Goal: Task Accomplishment & Management: Manage account settings

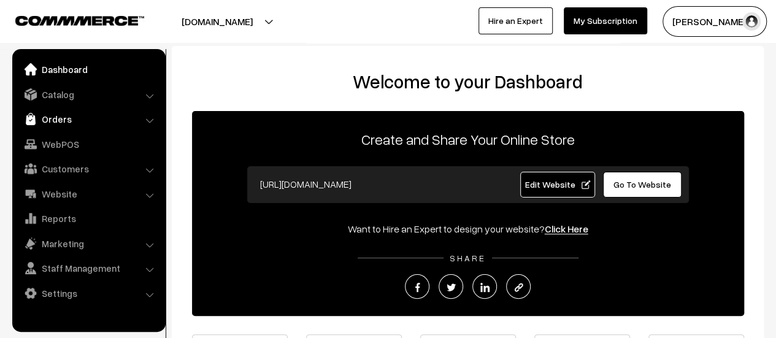
click at [47, 120] on link "Orders" at bounding box center [88, 119] width 146 height 22
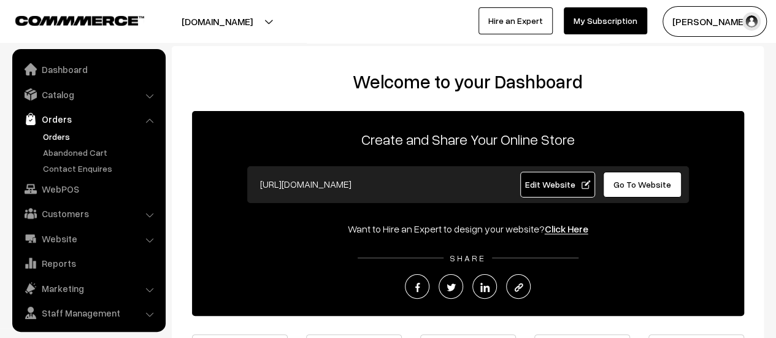
click at [54, 134] on link "Orders" at bounding box center [100, 136] width 121 height 13
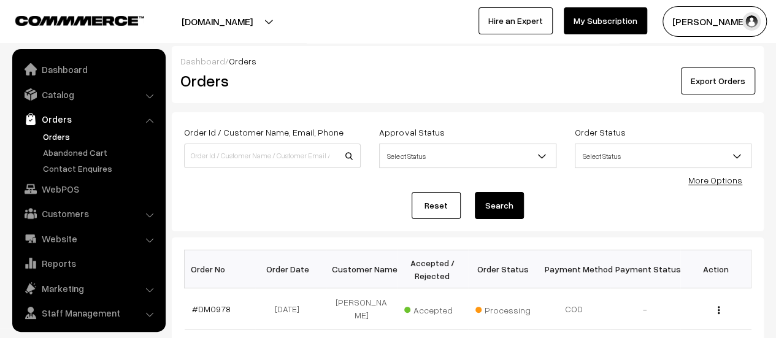
scroll to position [28, 0]
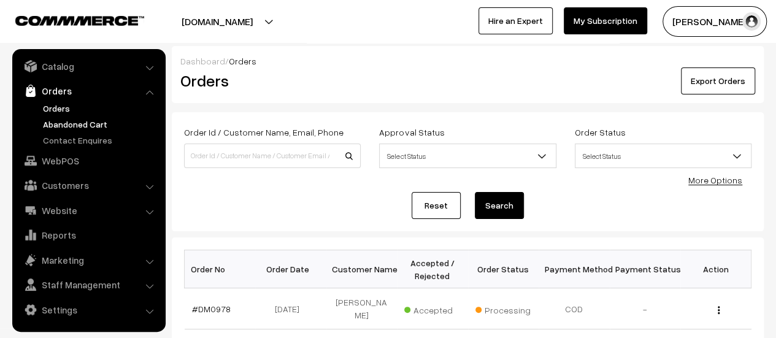
click at [64, 121] on link "Abandoned Cart" at bounding box center [100, 124] width 121 height 13
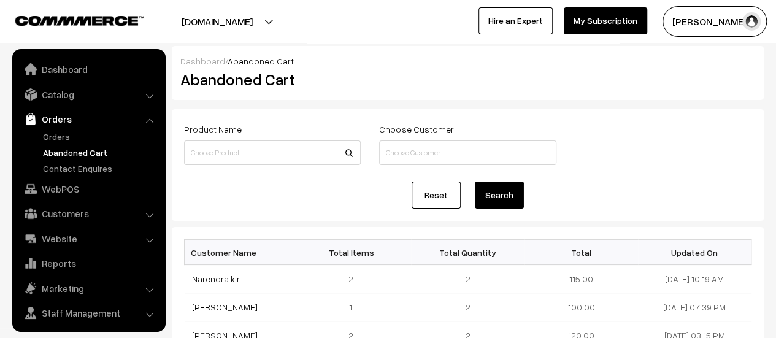
scroll to position [28, 0]
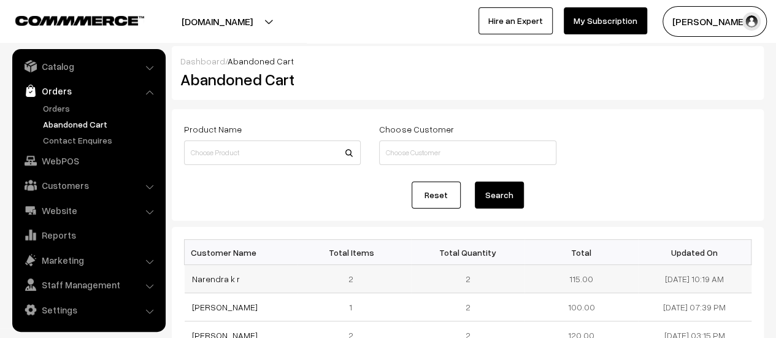
drag, startPoint x: 241, startPoint y: 281, endPoint x: 184, endPoint y: 275, distance: 57.4
click at [185, 275] on td "Narendra k r" at bounding box center [241, 279] width 113 height 28
copy link "Narendra k r"
click at [203, 274] on link "Narendra k r" at bounding box center [216, 279] width 48 height 10
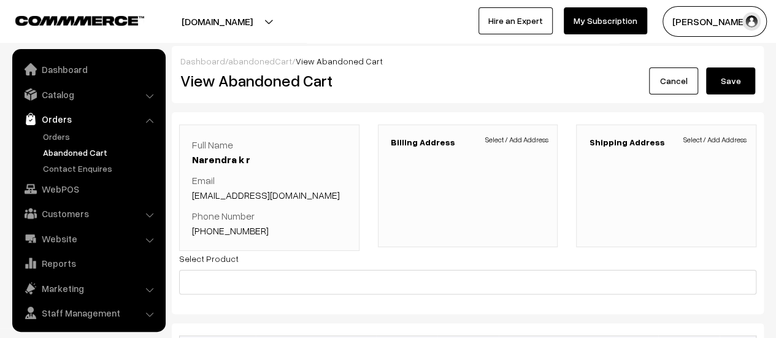
scroll to position [28, 0]
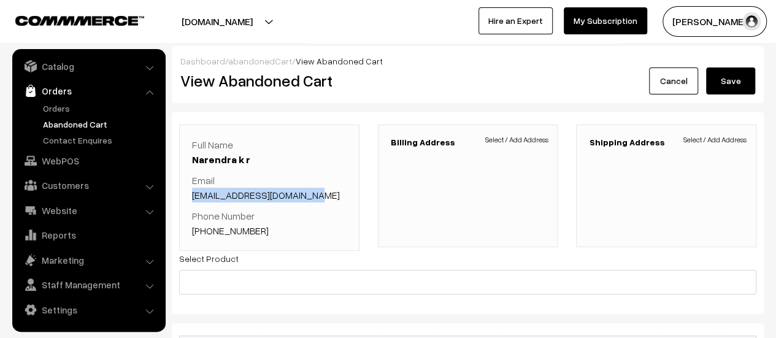
drag, startPoint x: 323, startPoint y: 192, endPoint x: 179, endPoint y: 193, distance: 143.5
click at [179, 193] on div "Full Name Narendra k r Email narendraengines@gmail.com Phone Number +91 9448936…" at bounding box center [269, 188] width 180 height 126
copy link "narendraengines@gmail.com"
click at [260, 227] on p "Phone Number +91 9448936534" at bounding box center [269, 223] width 155 height 29
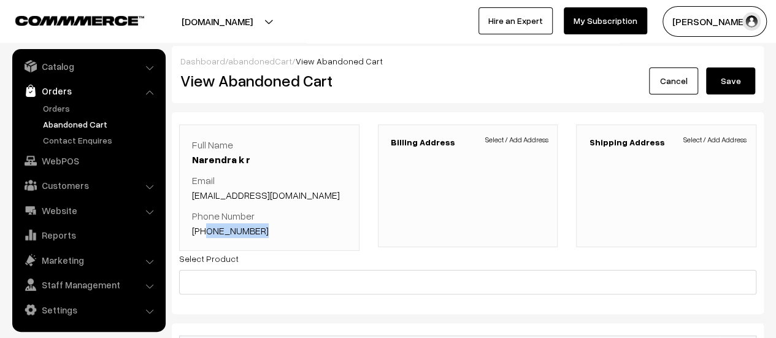
drag, startPoint x: 260, startPoint y: 227, endPoint x: 205, endPoint y: 228, distance: 55.2
click at [205, 228] on p "Phone Number +91 9448936534" at bounding box center [269, 223] width 155 height 29
copy link "9448936534"
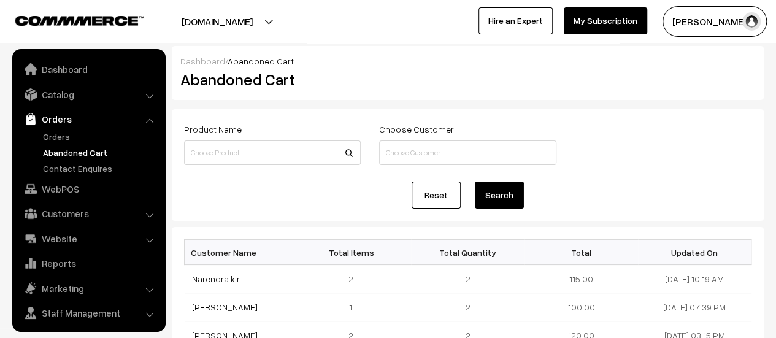
scroll to position [28, 0]
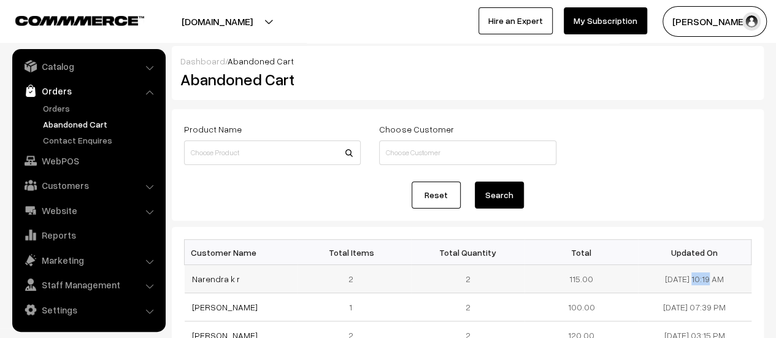
drag, startPoint x: 700, startPoint y: 278, endPoint x: 650, endPoint y: 273, distance: 50.0
click at [650, 273] on td "[DATE] 10:19 AM" at bounding box center [694, 279] width 113 height 28
copy td "[DATE]"
